Goal: Task Accomplishment & Management: Manage account settings

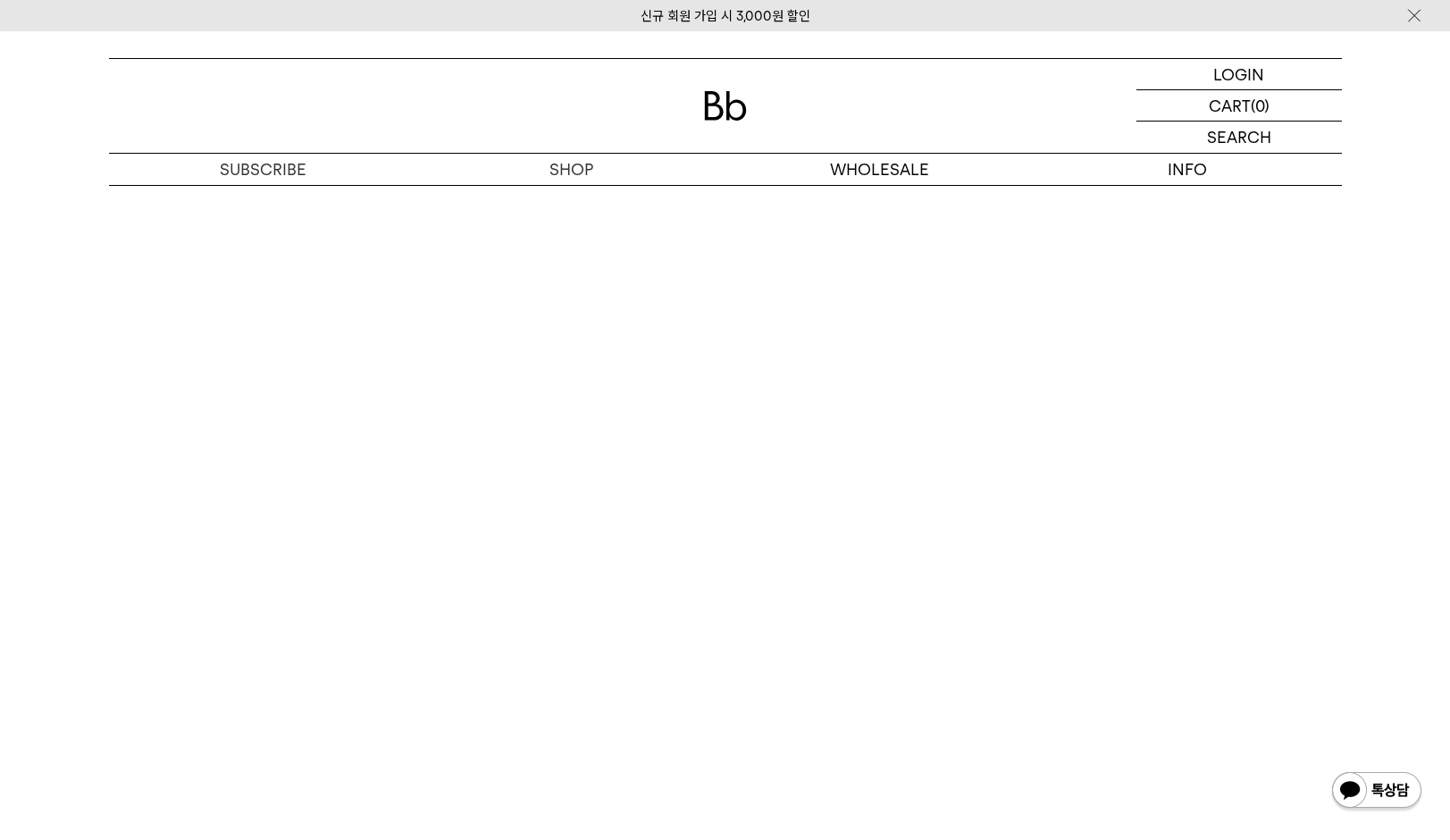
scroll to position [10375, 0]
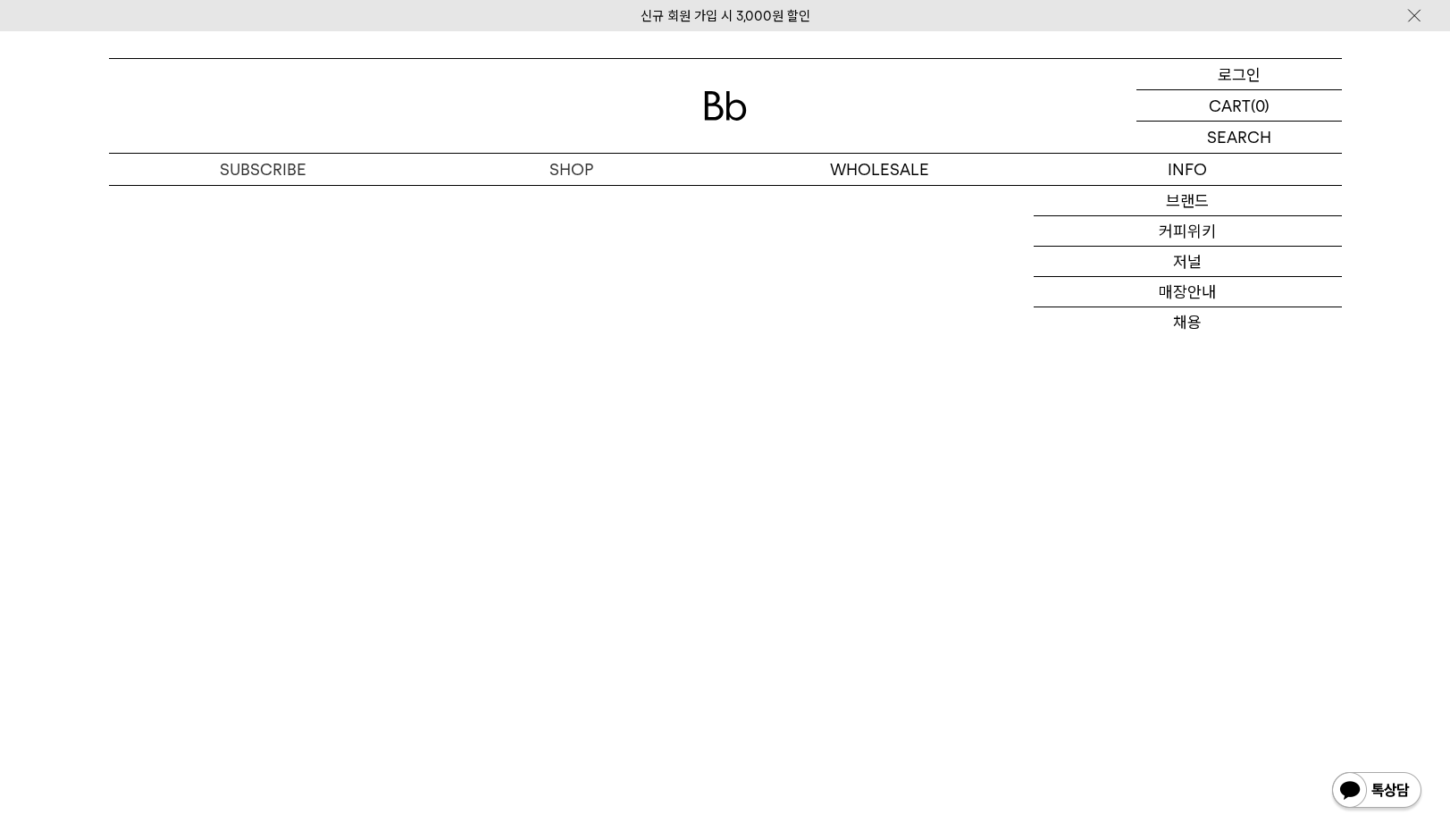
click at [1218, 88] on p "로그인" at bounding box center [1239, 73] width 43 height 30
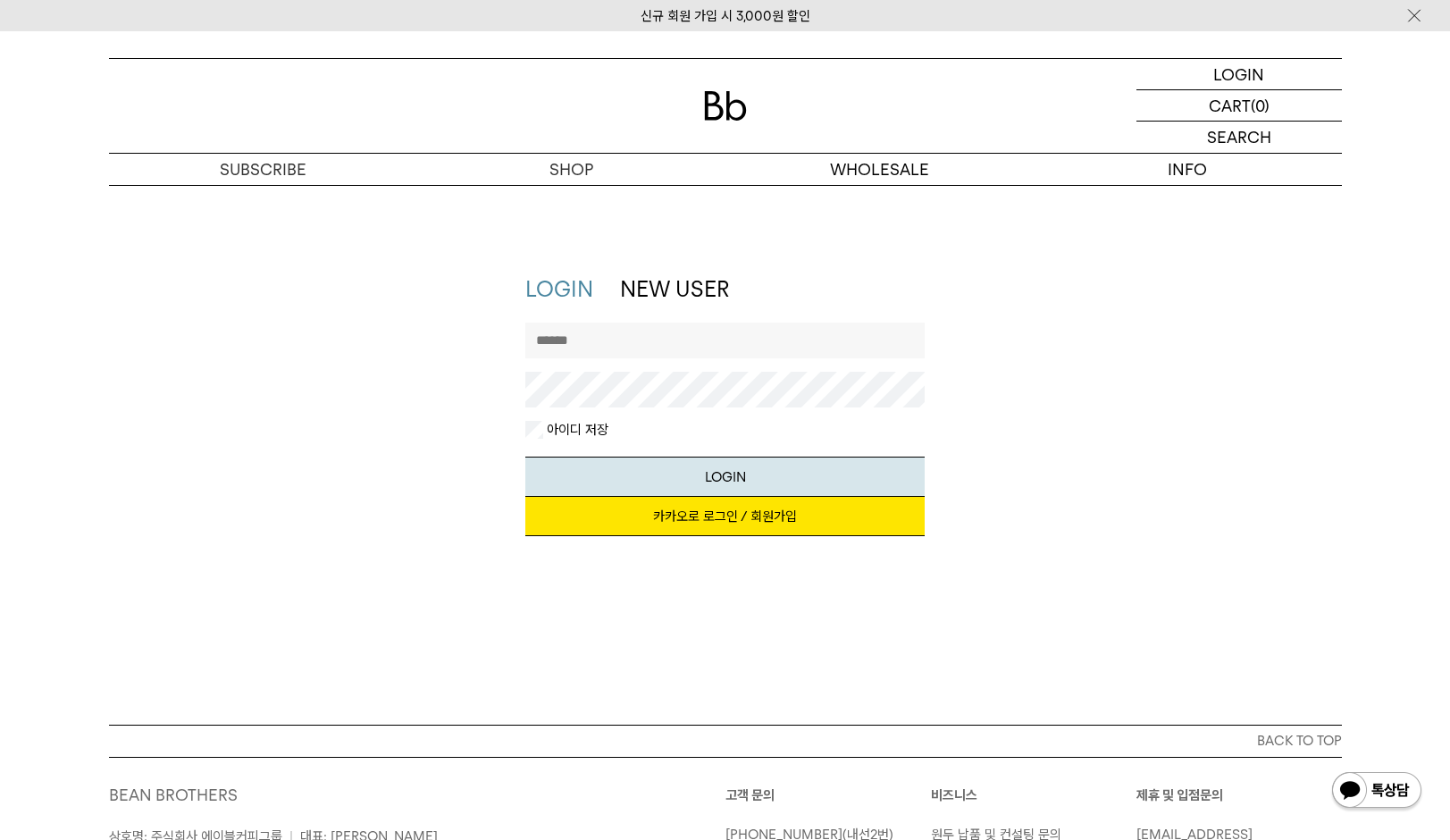
click at [714, 327] on input "text" at bounding box center [725, 339] width 399 height 35
click at [785, 521] on link "카카오로 로그인 / 회원가입" at bounding box center [725, 516] width 399 height 39
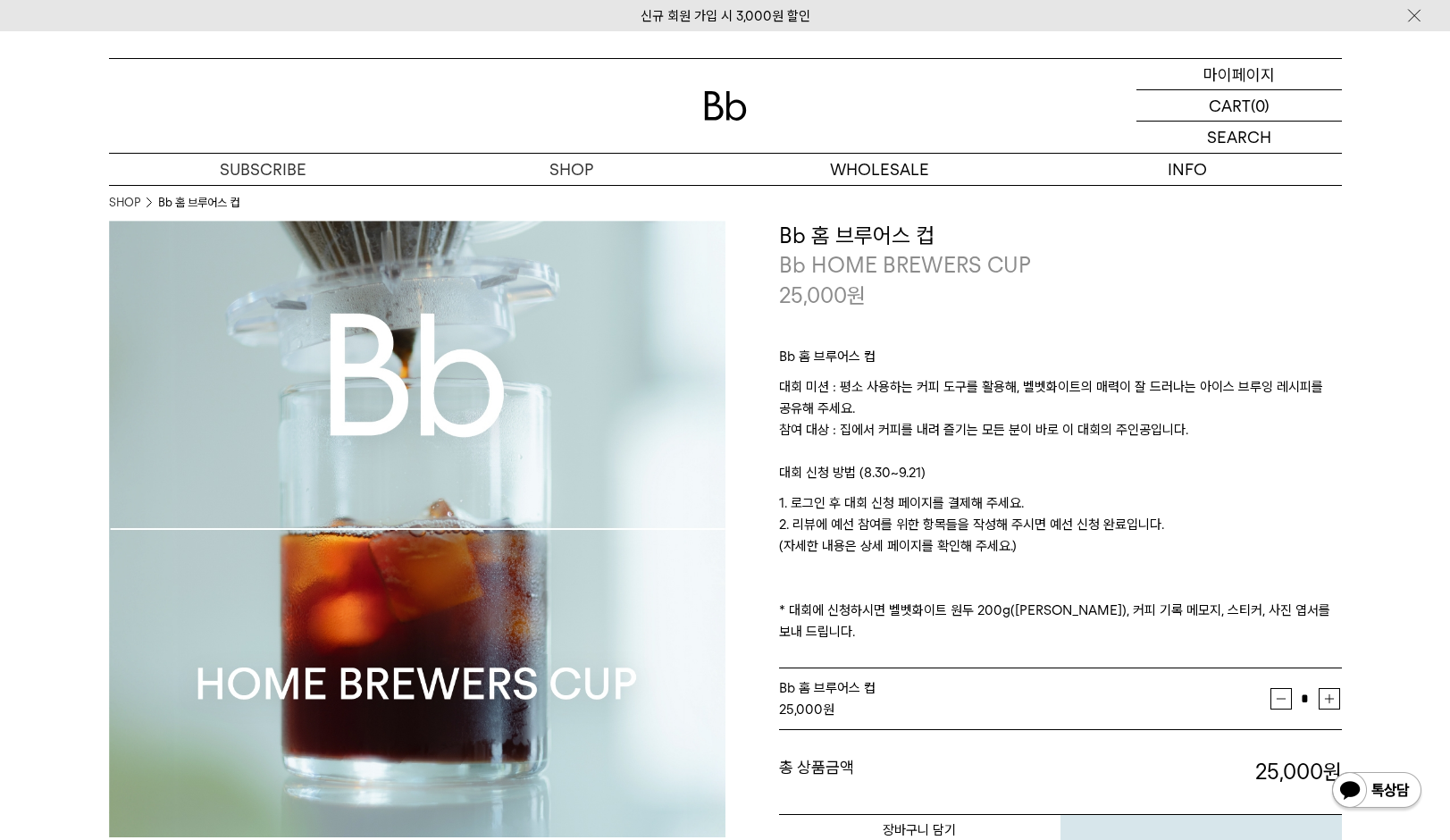
click at [1264, 73] on p "마이페이지" at bounding box center [1239, 73] width 72 height 30
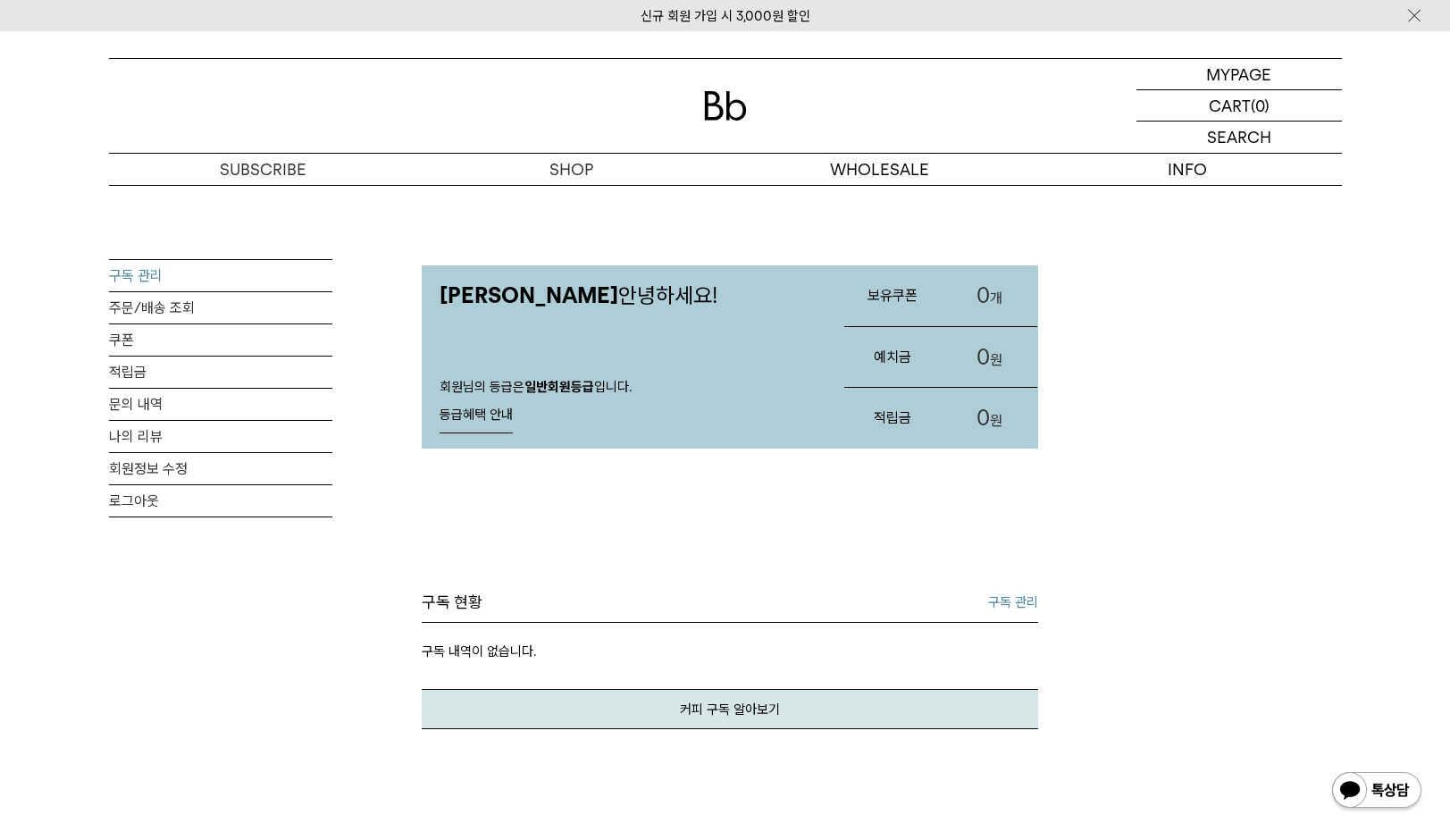
click at [154, 277] on link "구독 관리" at bounding box center [220, 276] width 223 height 31
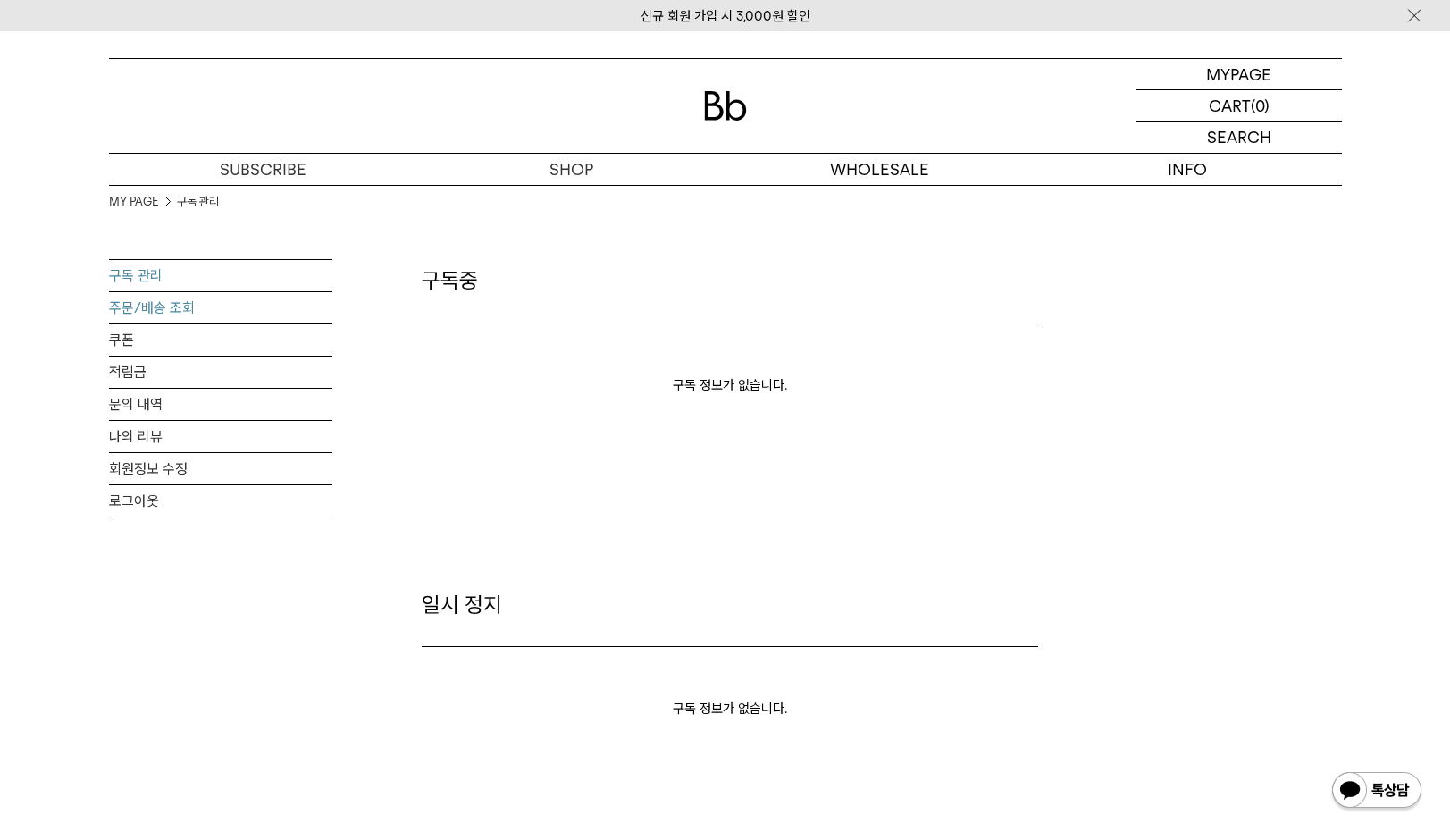
click at [155, 298] on link "주문/배송 조회" at bounding box center [220, 308] width 223 height 31
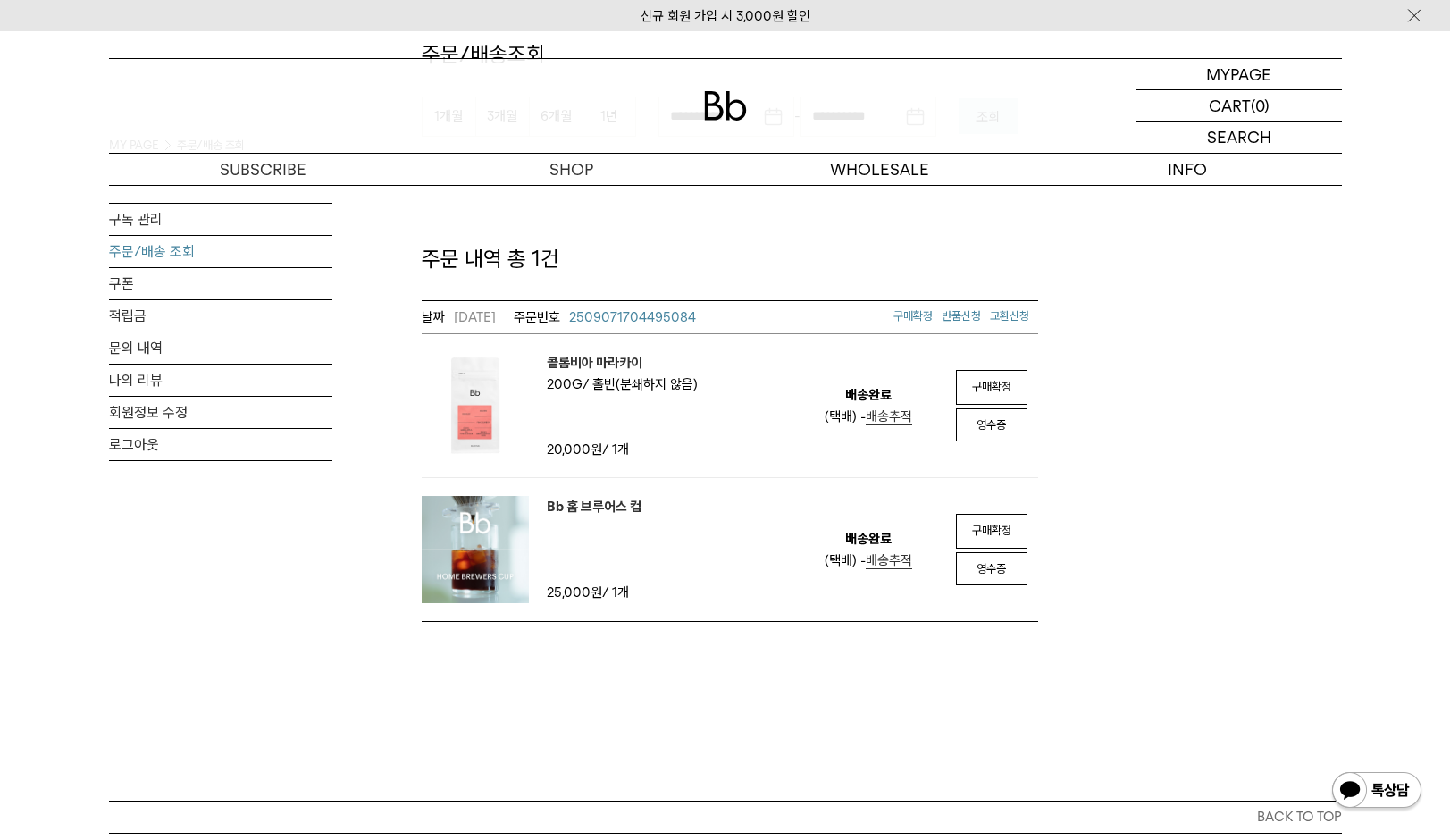
scroll to position [170, 0]
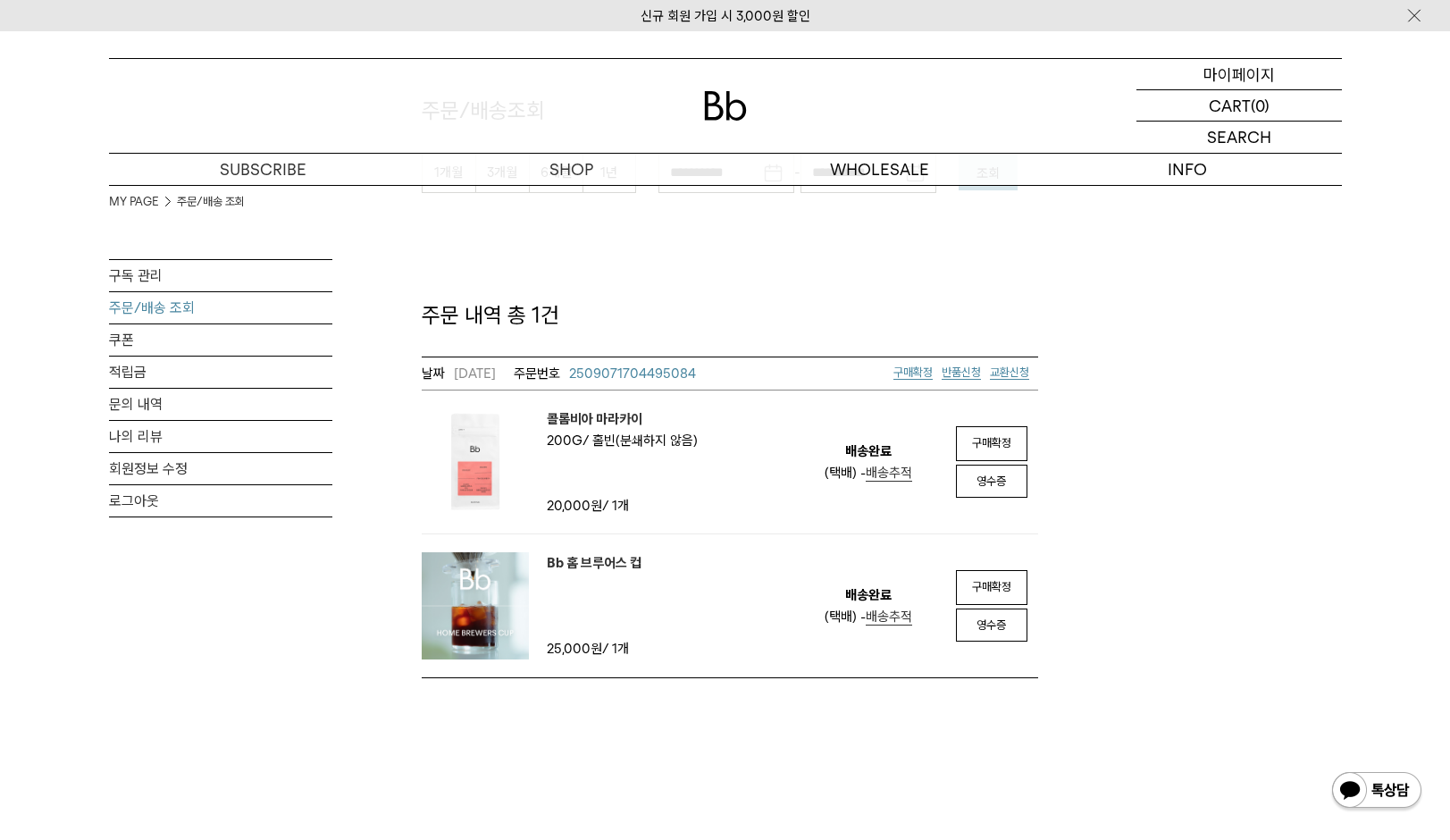
click at [1249, 75] on p "마이페이지" at bounding box center [1239, 73] width 72 height 30
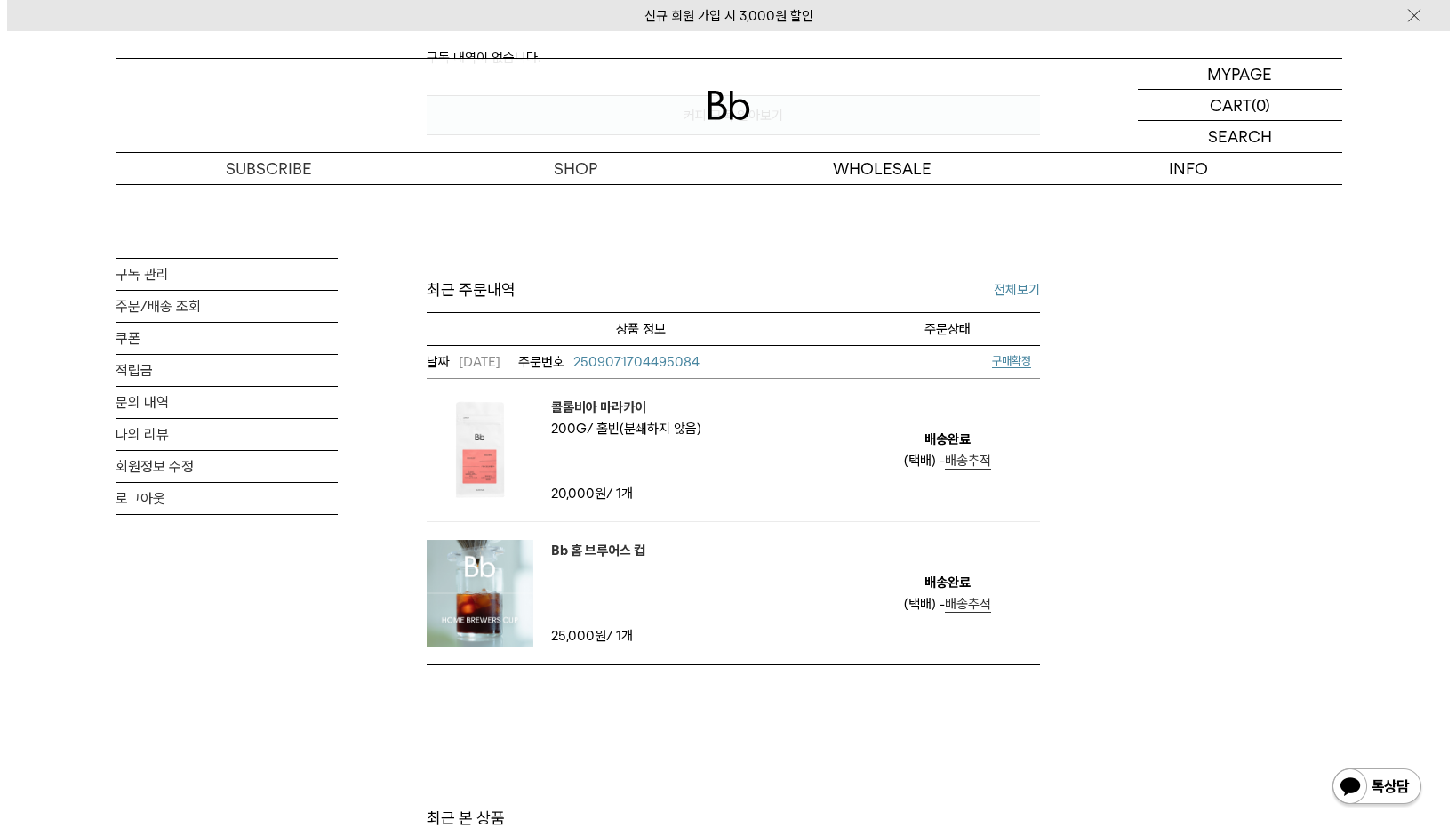
scroll to position [622, 0]
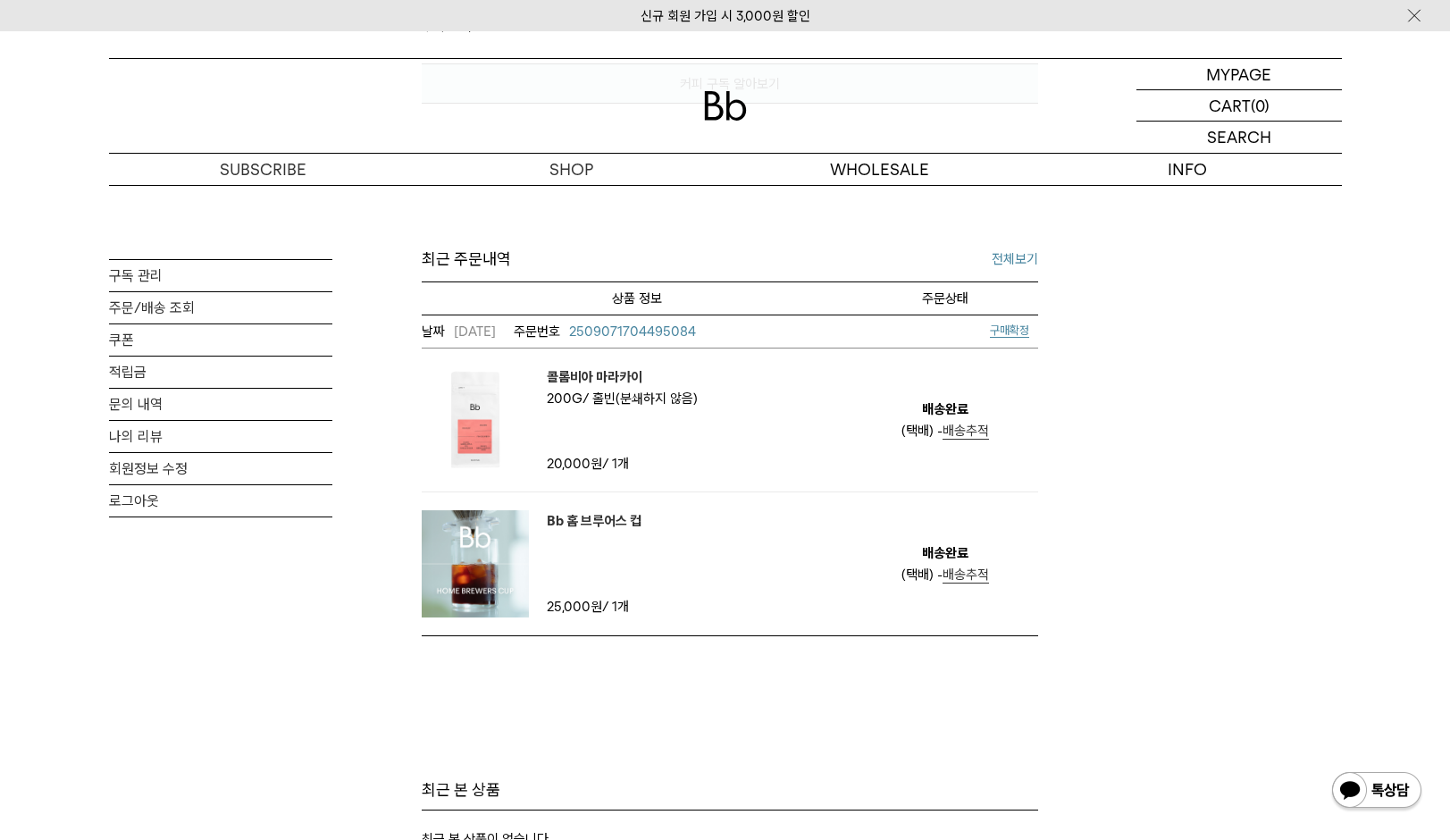
click at [1012, 326] on span "구매확정" at bounding box center [1009, 329] width 39 height 14
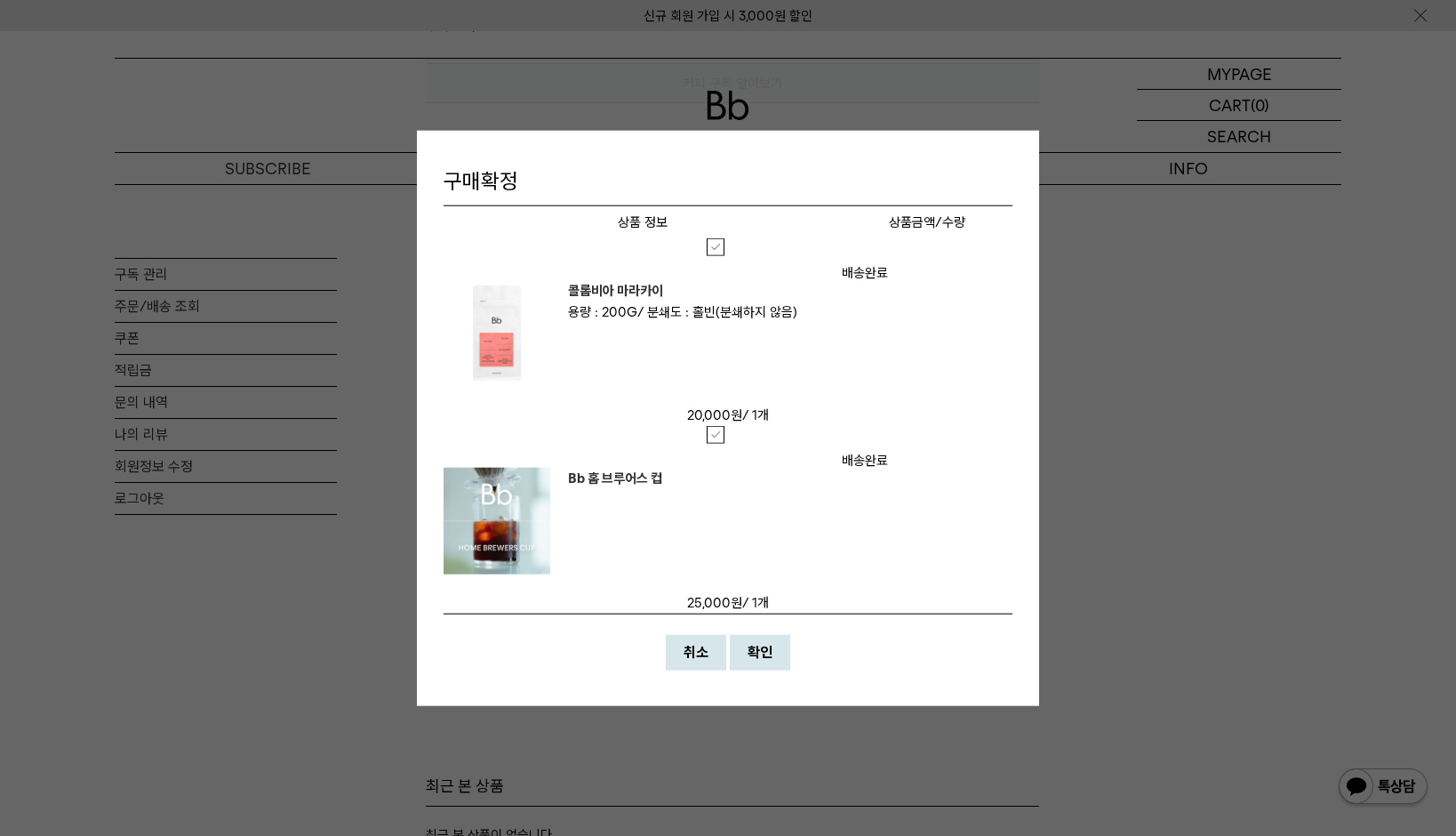
click at [711, 246] on label at bounding box center [728, 246] width 42 height 18
click at [722, 435] on label at bounding box center [728, 434] width 42 height 18
click at [754, 645] on strong "확인" at bounding box center [760, 651] width 25 height 17
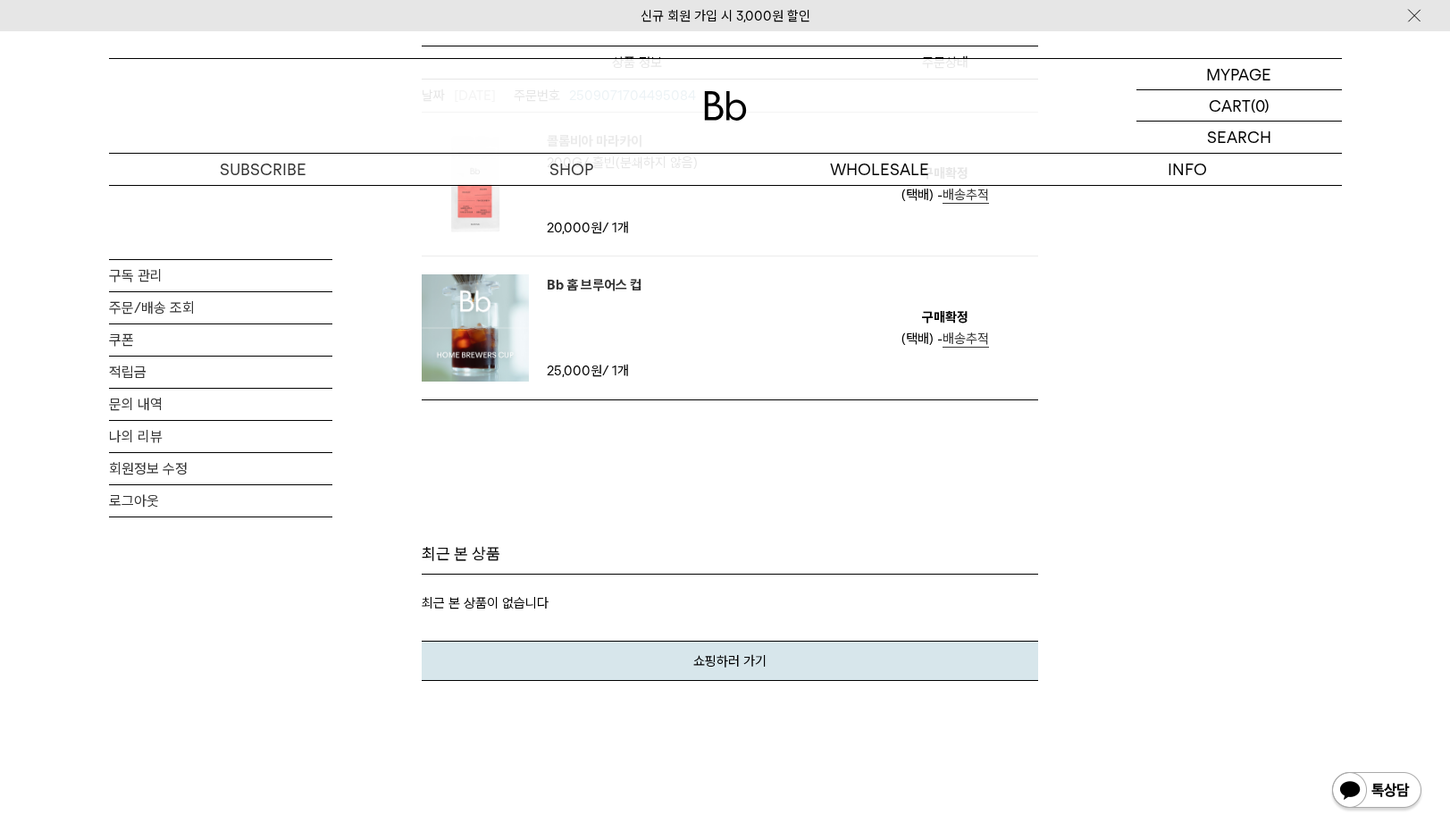
scroll to position [894, 0]
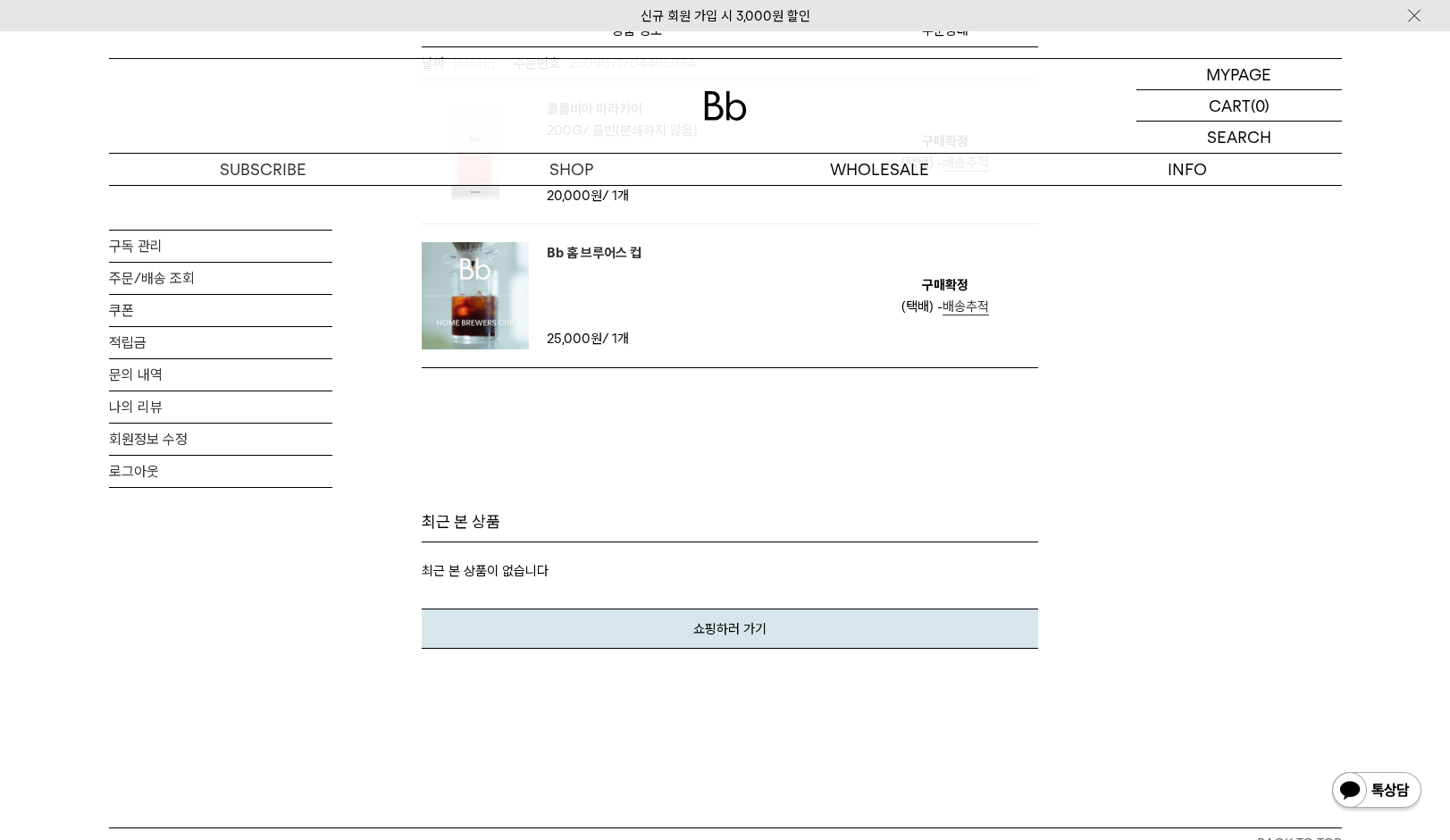
click at [475, 283] on img at bounding box center [475, 296] width 107 height 107
